Goal: Information Seeking & Learning: Learn about a topic

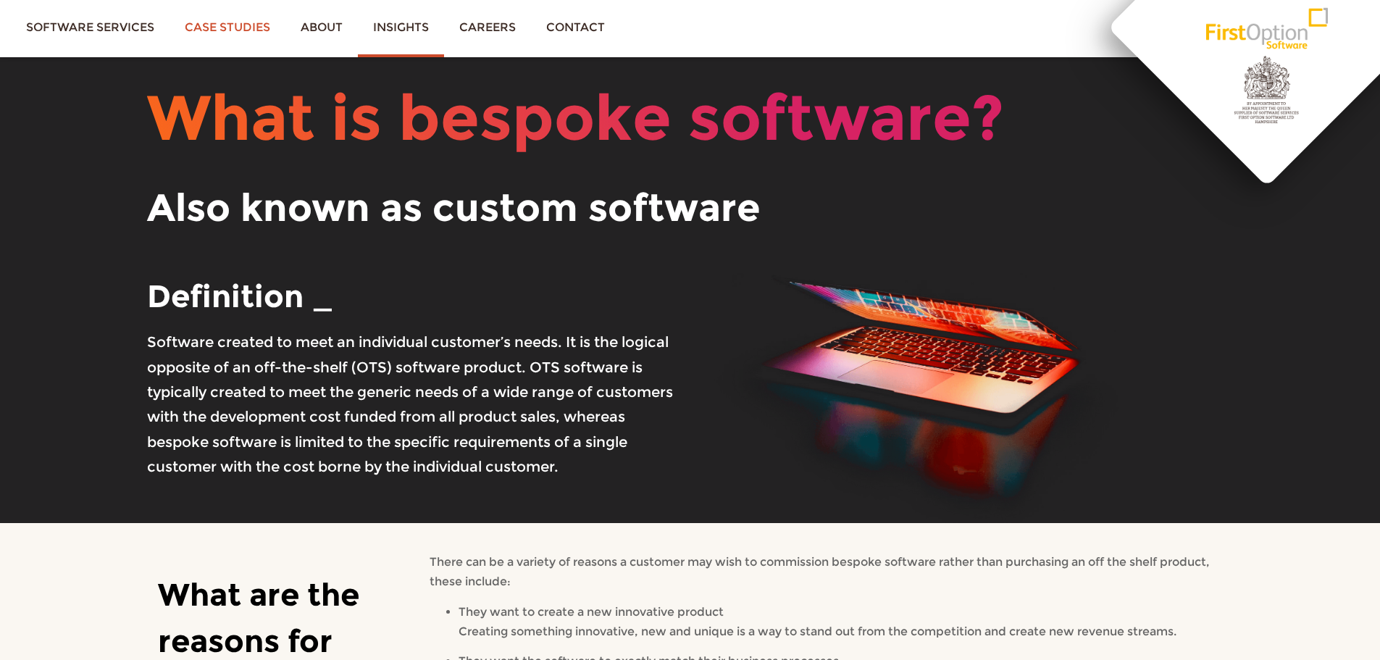
click at [217, 12] on link "Case studies" at bounding box center [227, 27] width 116 height 54
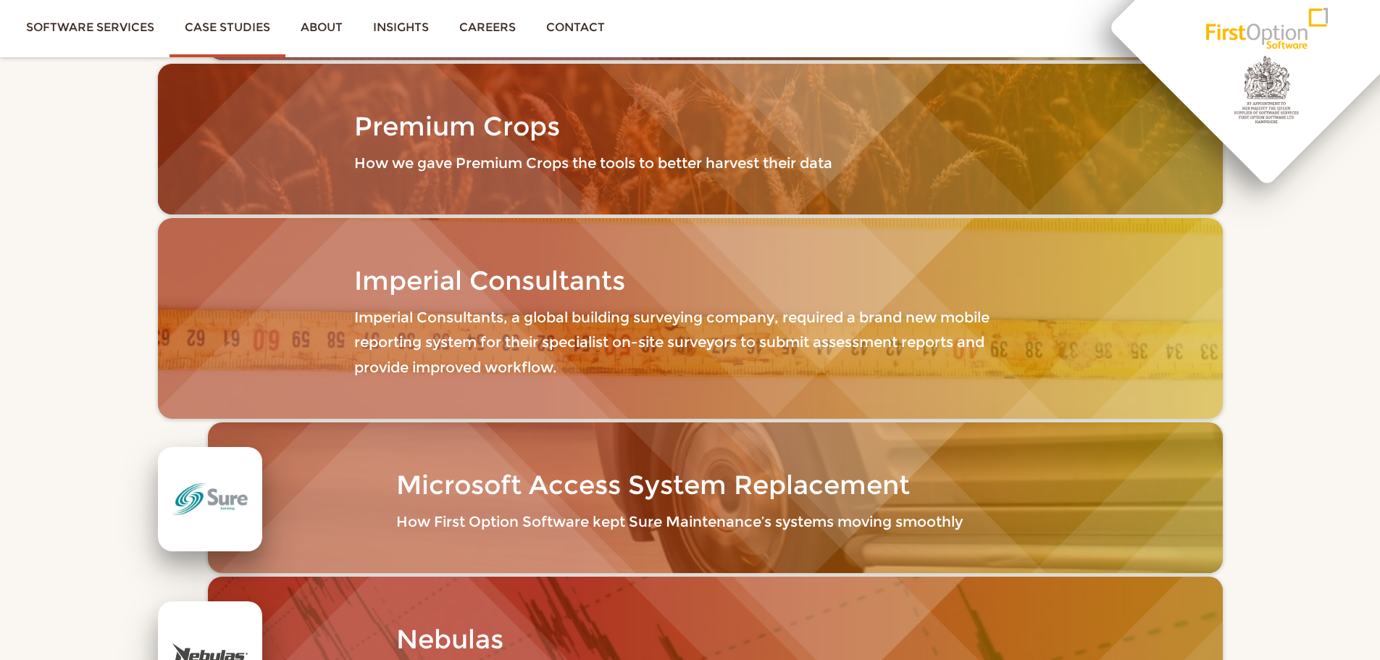
scroll to position [2352, 0]
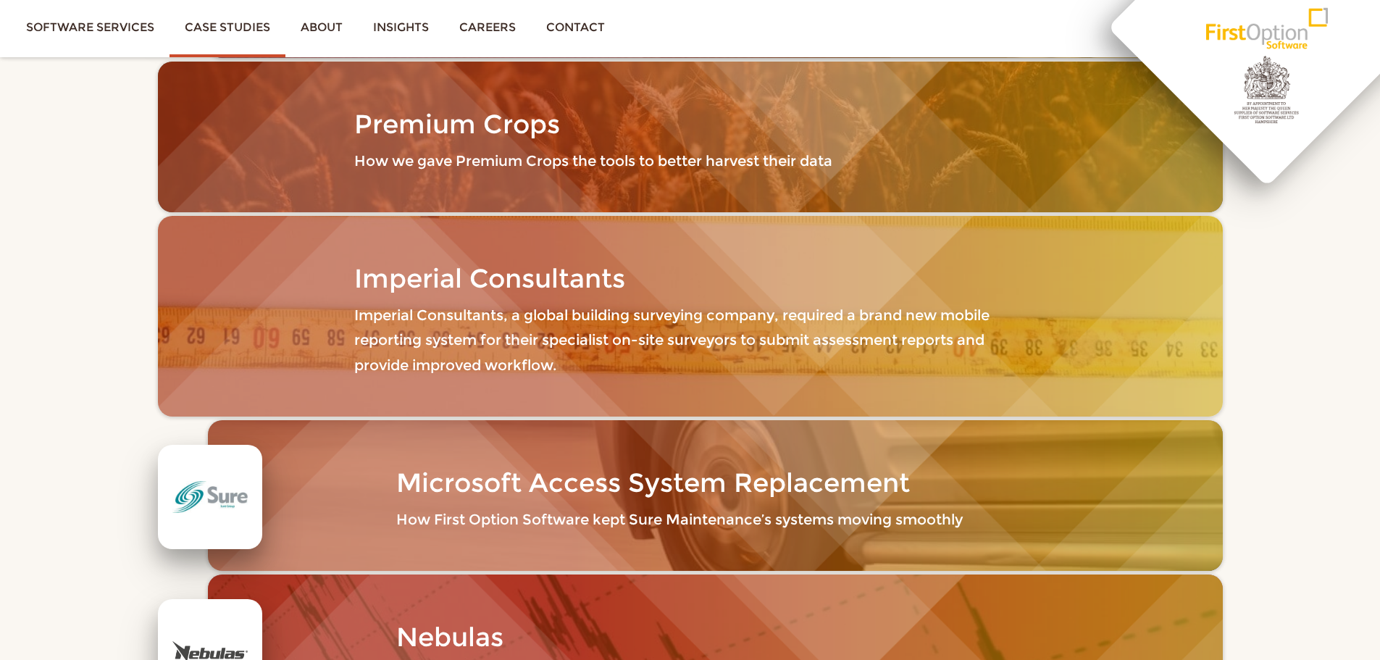
click at [469, 303] on p "Imperial Consultants, a global building surveying company, required a brand new…" at bounding box center [689, 340] width 671 height 75
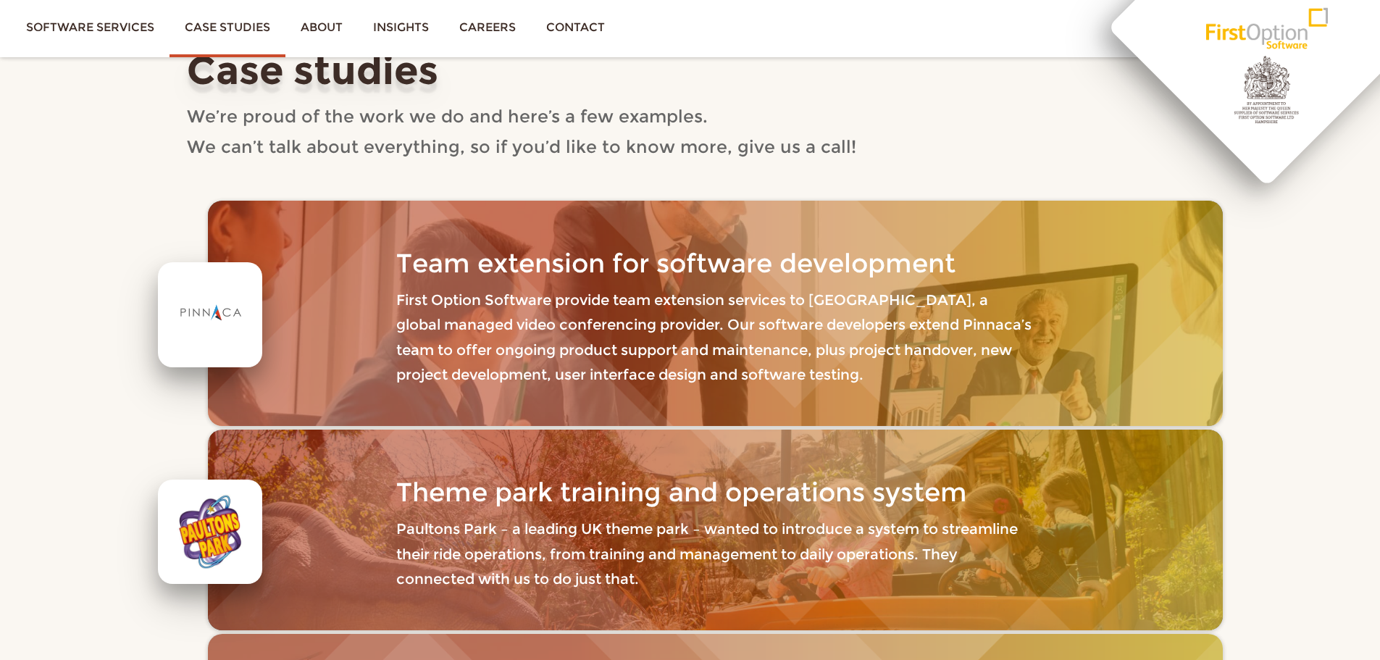
scroll to position [0, 0]
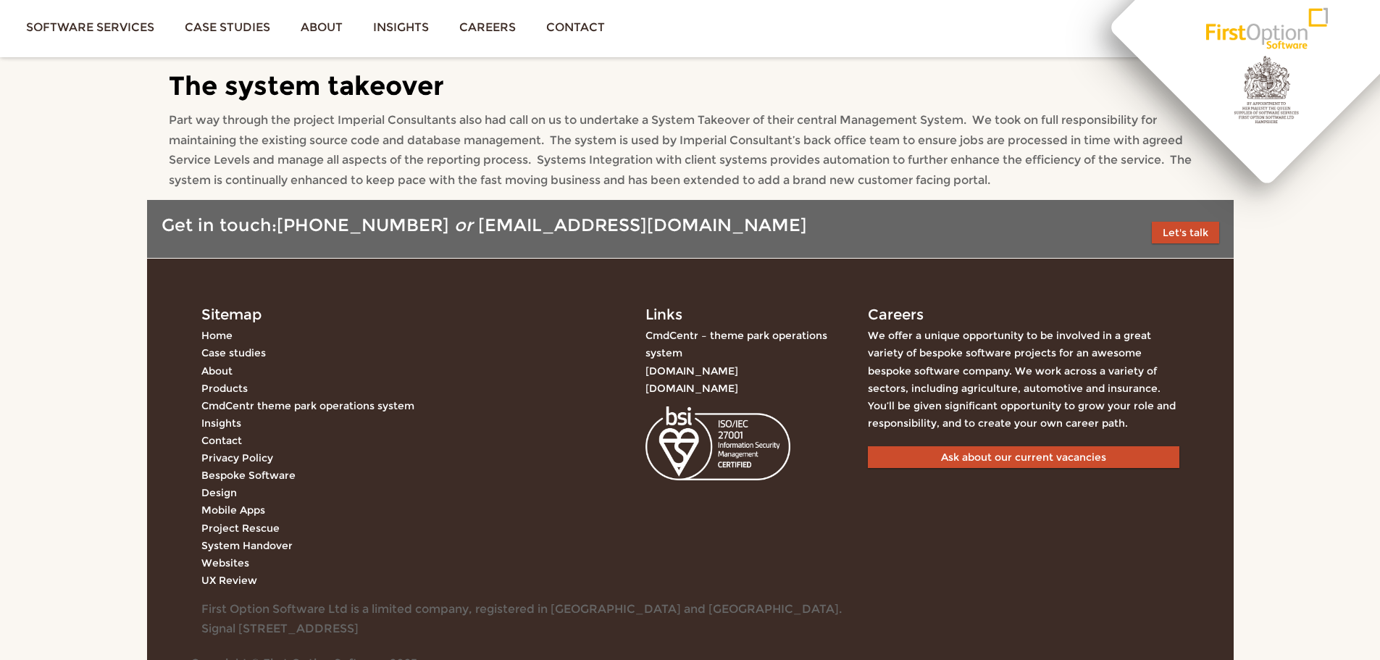
scroll to position [1465, 0]
